Goal: Transaction & Acquisition: Purchase product/service

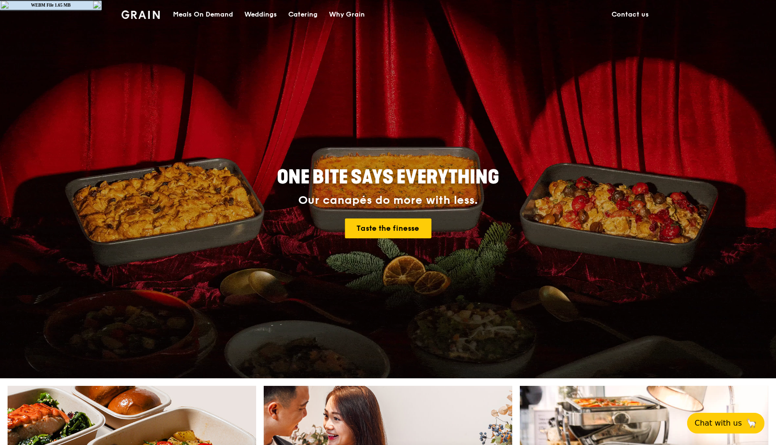
click at [213, 7] on div "Meals On Demand" at bounding box center [203, 14] width 60 height 28
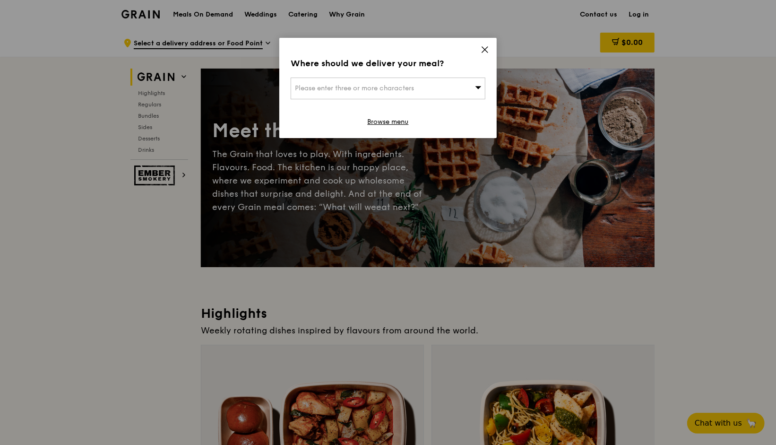
click at [485, 50] on icon at bounding box center [485, 50] width 6 height 6
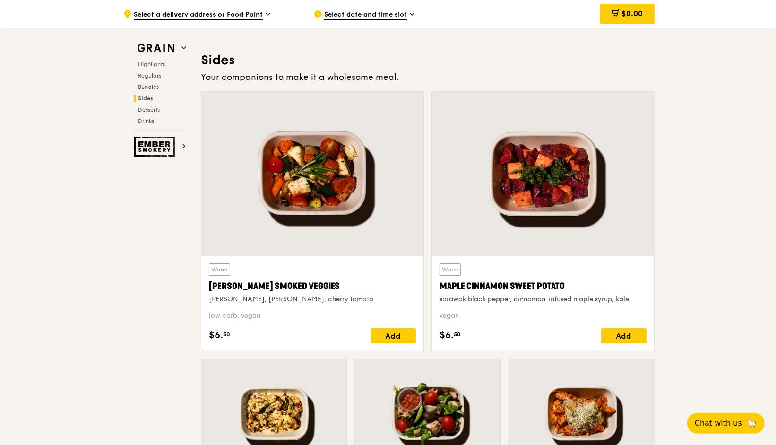
scroll to position [2427, 0]
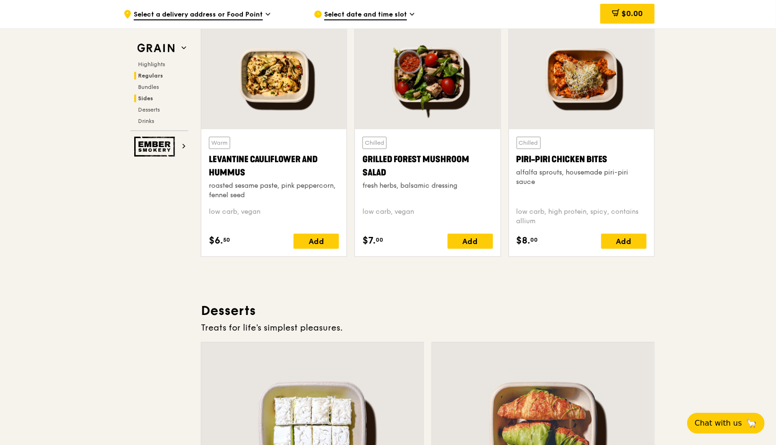
click at [151, 73] on span "Regulars" at bounding box center [150, 75] width 25 height 7
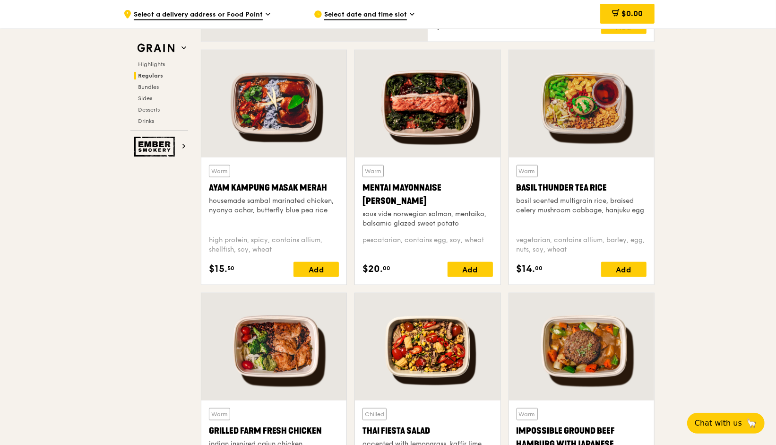
scroll to position [820, 0]
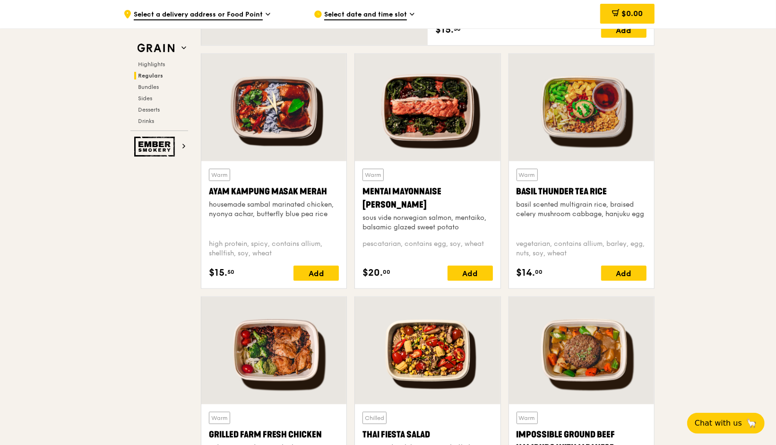
click at [593, 128] on div at bounding box center [581, 107] width 145 height 107
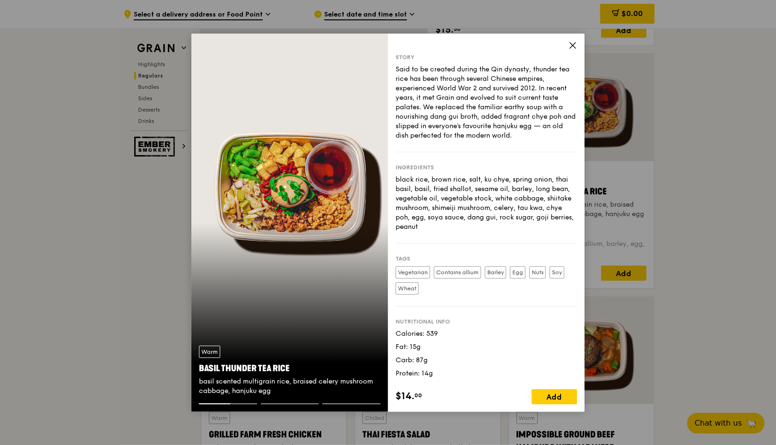
drag, startPoint x: 324, startPoint y: 242, endPoint x: 659, endPoint y: -35, distance: 434.2
click at [379, 112] on div "Warm Basil Thunder Tea [PERSON_NAME] scented multigrain rice, braised celery mu…" at bounding box center [289, 223] width 197 height 378
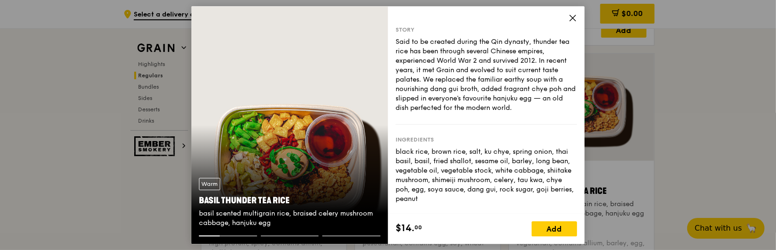
drag, startPoint x: 537, startPoint y: 107, endPoint x: 381, endPoint y: 39, distance: 169.7
click at [381, 39] on div "Warm Basil Thunder Tea [PERSON_NAME] scented multigrain rice, braised celery mu…" at bounding box center [387, 125] width 393 height 238
click at [481, 38] on div "Said to be created during the Qin dynasty, thunder tea rice has been through se…" at bounding box center [485, 75] width 181 height 76
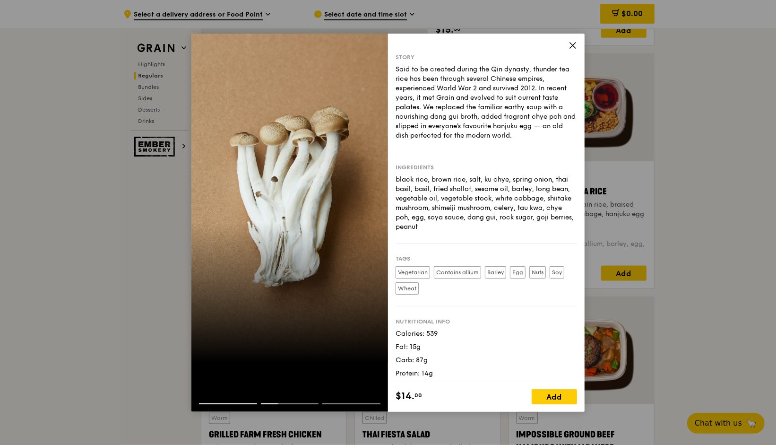
click at [575, 47] on icon at bounding box center [573, 46] width 6 height 6
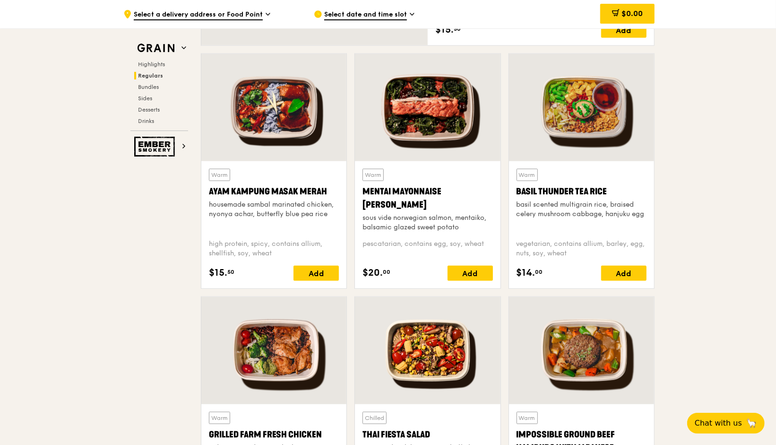
drag, startPoint x: 605, startPoint y: 189, endPoint x: 518, endPoint y: 187, distance: 86.9
click at [518, 187] on div "Basil Thunder Tea Rice" at bounding box center [581, 191] width 130 height 13
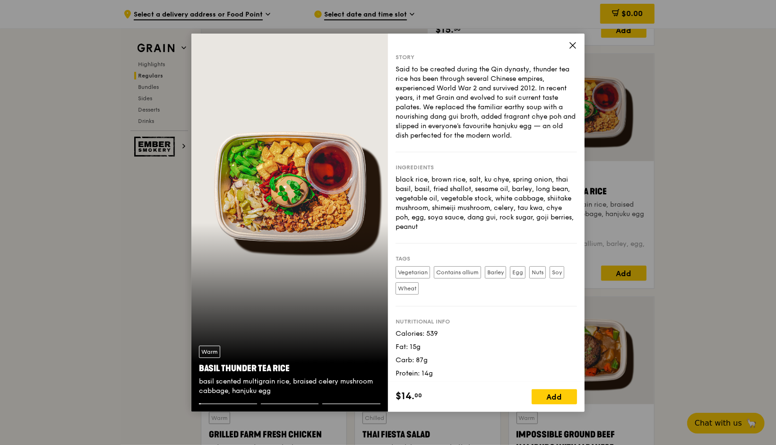
copy div "Basil Thunder Tea Rice"
drag, startPoint x: 307, startPoint y: 362, endPoint x: 198, endPoint y: 371, distance: 109.0
click at [198, 371] on div "Warm Basil Thunder Tea [PERSON_NAME] scented multigrain rice, braised celery mu…" at bounding box center [289, 370] width 197 height 65
copy div "Basil Thunder Tea Rice"
